Goal: Information Seeking & Learning: Check status

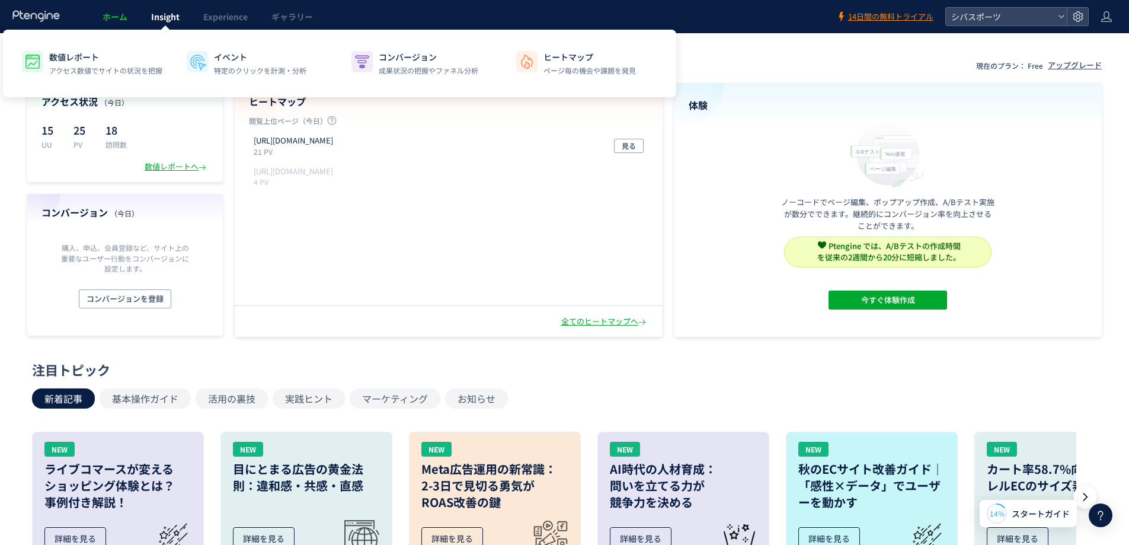
click at [167, 19] on span "Insight" at bounding box center [165, 17] width 28 height 12
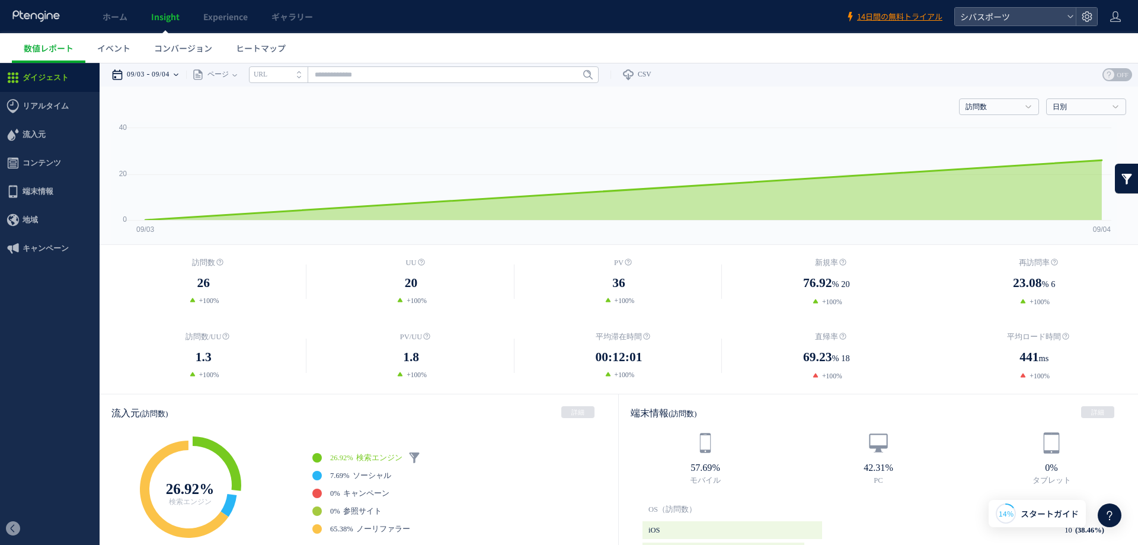
click at [182, 75] on div "09/03 09/04" at bounding box center [148, 75] width 75 height 24
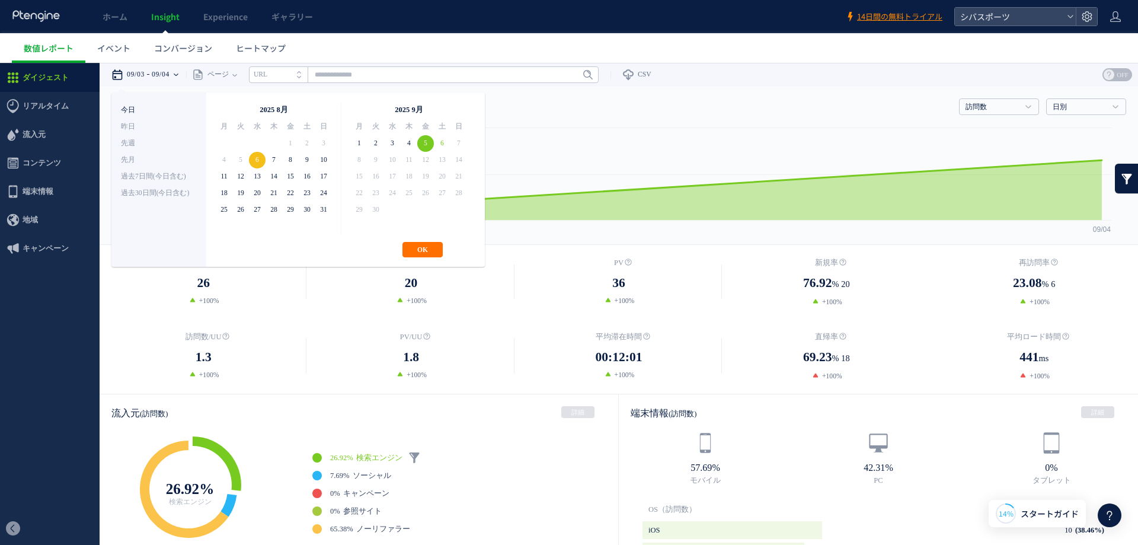
click at [126, 107] on li "今日" at bounding box center [159, 110] width 76 height 17
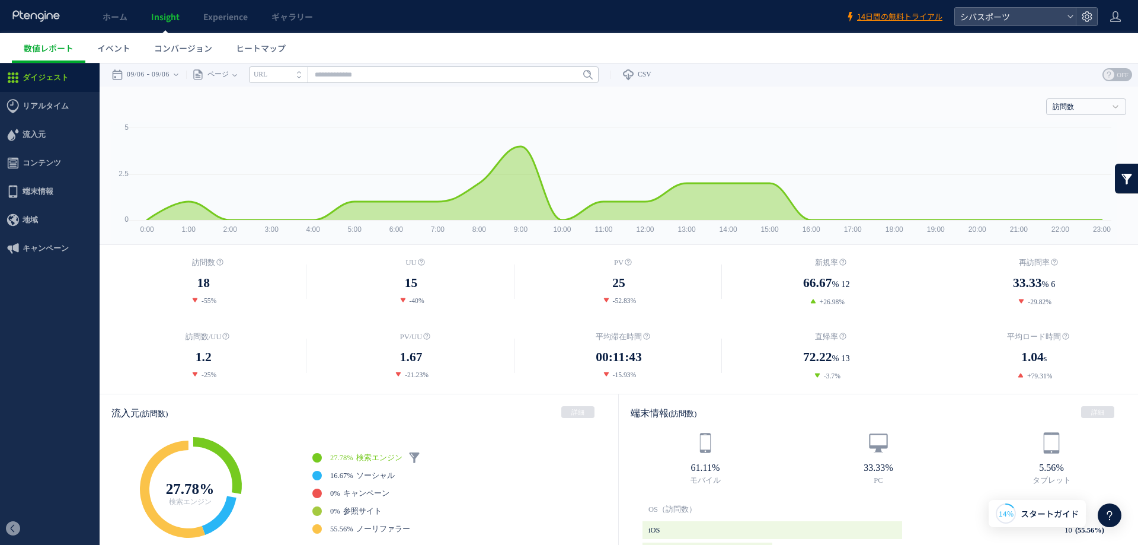
click at [29, 11] on icon at bounding box center [36, 16] width 49 height 12
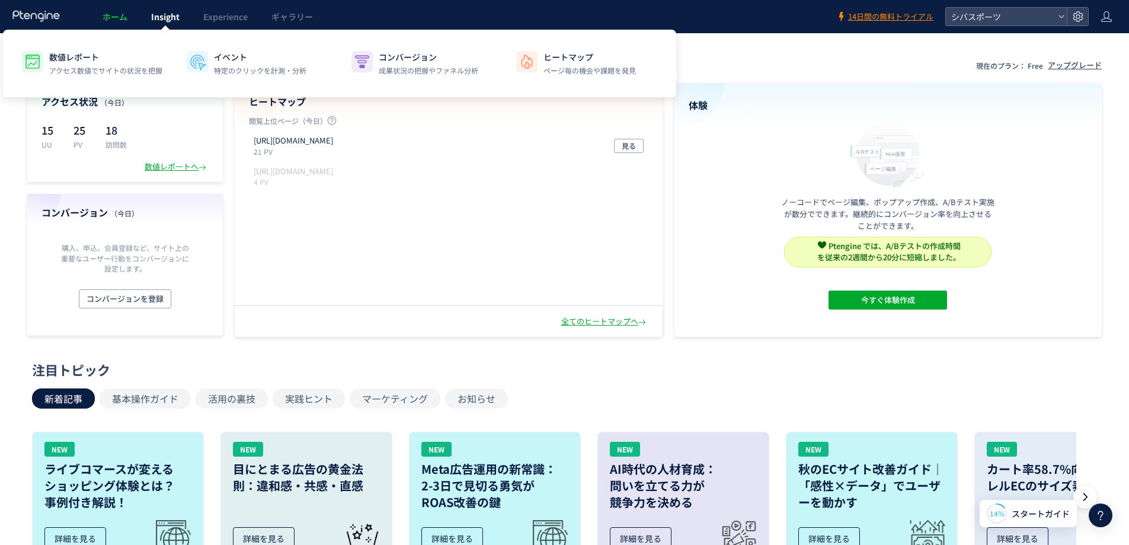
click at [170, 18] on span "Insight" at bounding box center [165, 17] width 28 height 12
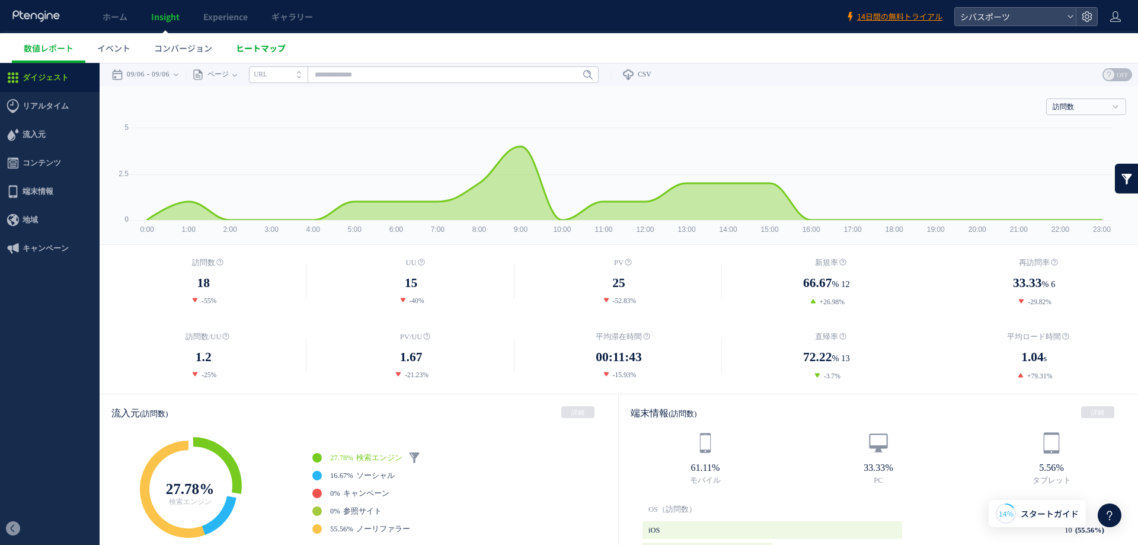
click at [251, 48] on span "ヒートマップ" at bounding box center [261, 48] width 50 height 12
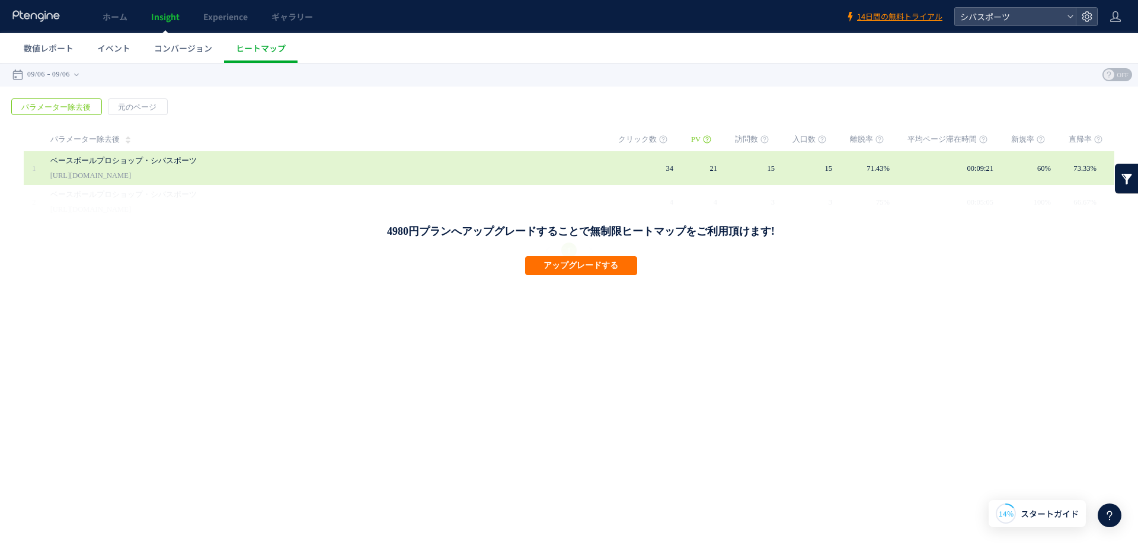
click at [174, 165] on link "ベースボールプロショップ・シバスポーツ" at bounding box center [322, 161] width 545 height 14
